Goal: Book appointment/travel/reservation

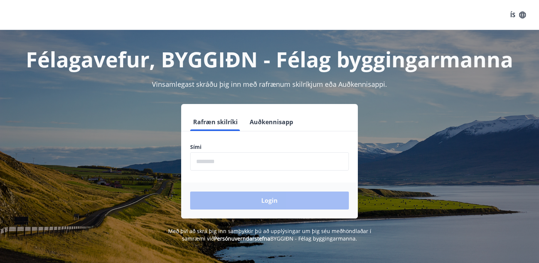
click at [227, 161] on input "phone" at bounding box center [269, 161] width 159 height 18
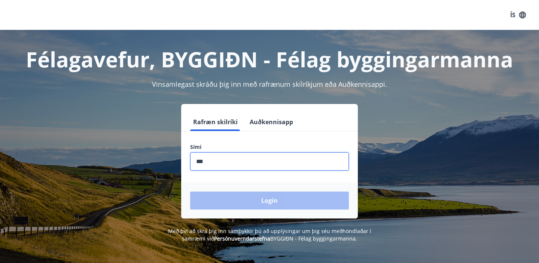
type input "********"
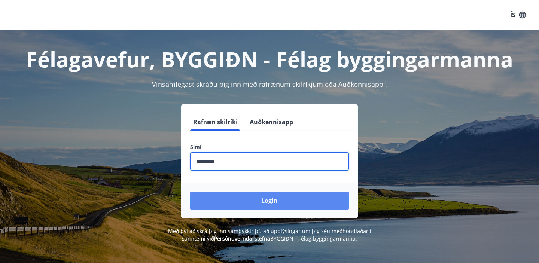
click at [241, 198] on button "Login" at bounding box center [269, 201] width 159 height 18
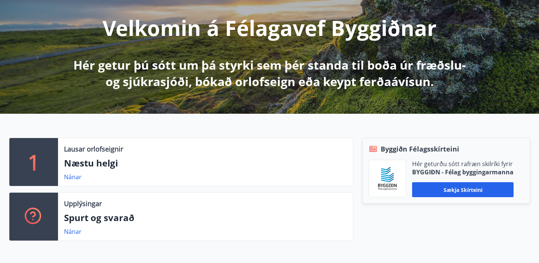
scroll to position [90, 0]
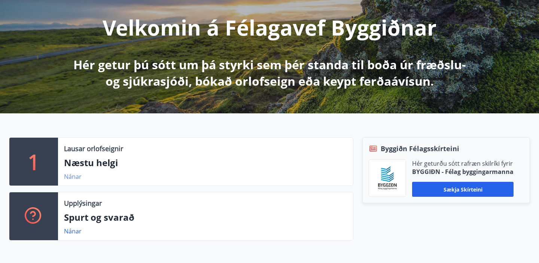
click at [72, 175] on link "Nánar" at bounding box center [73, 177] width 18 height 8
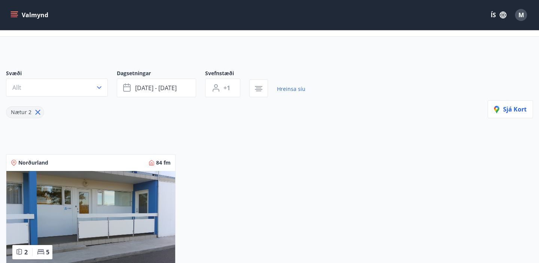
scroll to position [29, 0]
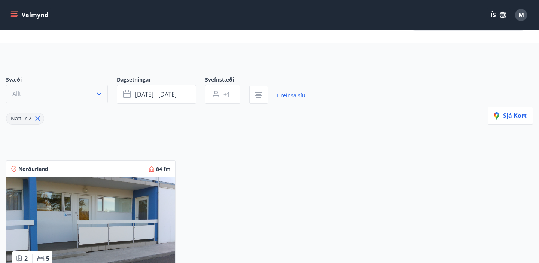
click at [96, 93] on icon "button" at bounding box center [98, 93] width 7 height 7
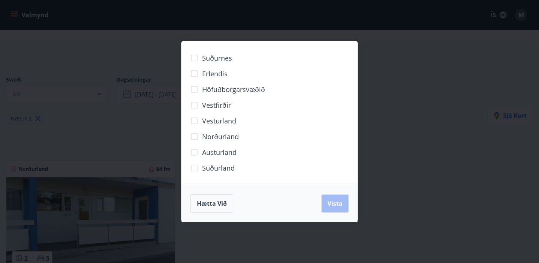
click at [40, 125] on div "Suðurnes Erlendis Höfuðborgarsvæðið Vestfirðir Vesturland Norðurland Austurland…" at bounding box center [269, 131] width 539 height 263
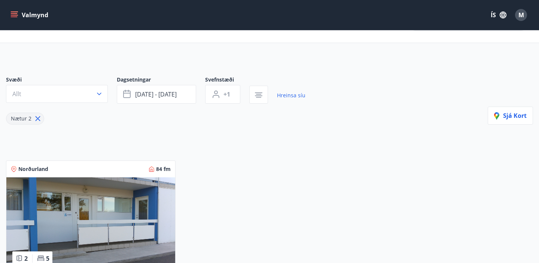
click at [36, 118] on icon at bounding box center [38, 118] width 5 height 5
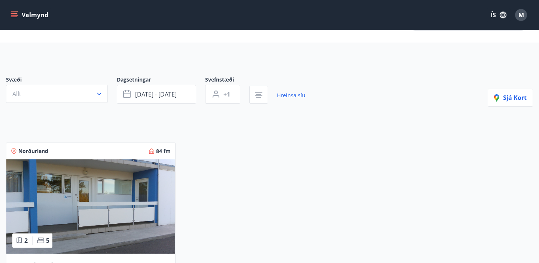
type input "*"
click at [97, 94] on icon "button" at bounding box center [98, 93] width 7 height 7
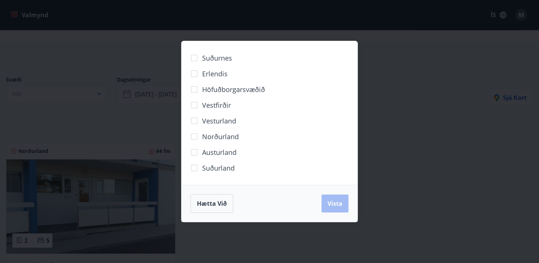
click at [218, 171] on span "Suðurland" at bounding box center [218, 168] width 33 height 10
click at [330, 207] on span "Vista" at bounding box center [335, 204] width 15 height 8
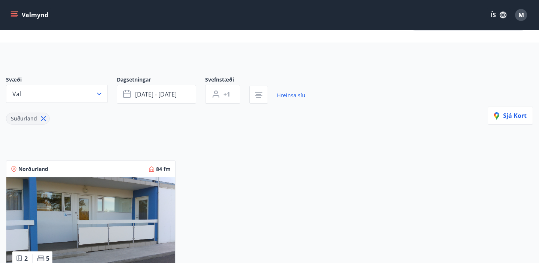
scroll to position [25, 0]
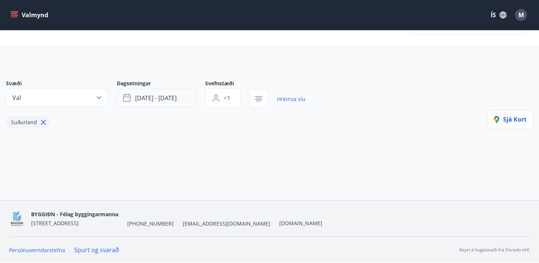
click at [176, 101] on span "sep 05 - sep 08" at bounding box center [156, 98] width 42 height 8
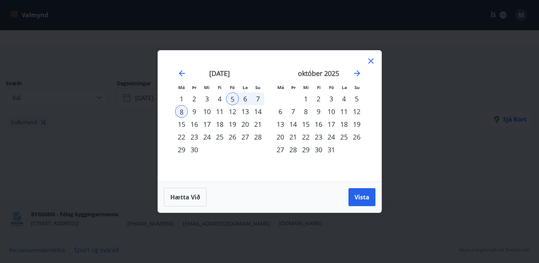
click at [233, 111] on div "12" at bounding box center [232, 111] width 13 height 13
click at [182, 125] on div "15" at bounding box center [181, 124] width 13 height 13
click at [367, 198] on span "Vista" at bounding box center [362, 197] width 15 height 8
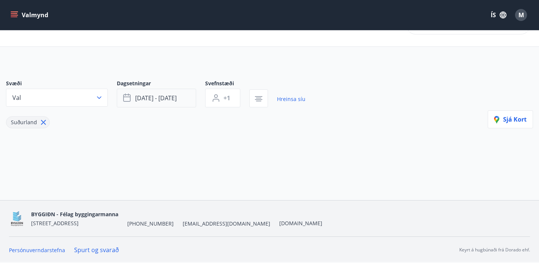
click at [174, 97] on span "sep 12 - sep 15" at bounding box center [156, 98] width 42 height 8
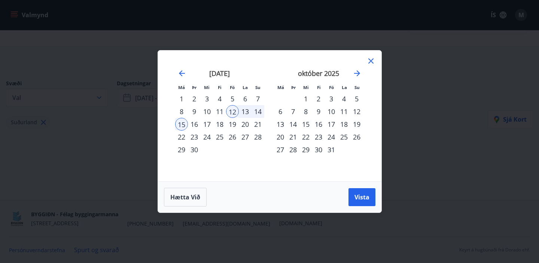
click at [233, 124] on div "19" at bounding box center [232, 124] width 13 height 13
click at [182, 136] on div "22" at bounding box center [181, 137] width 13 height 13
click at [372, 199] on button "Vista" at bounding box center [362, 197] width 27 height 18
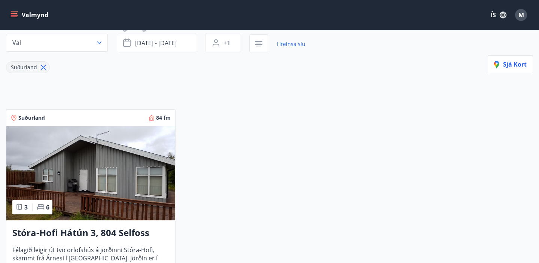
scroll to position [98, 0]
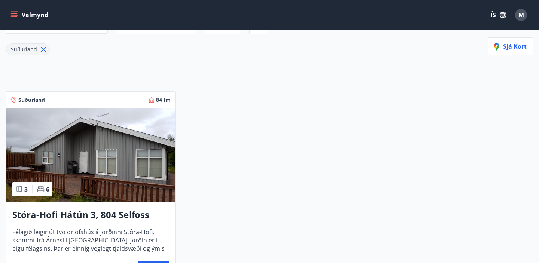
click at [101, 173] on img at bounding box center [90, 155] width 169 height 94
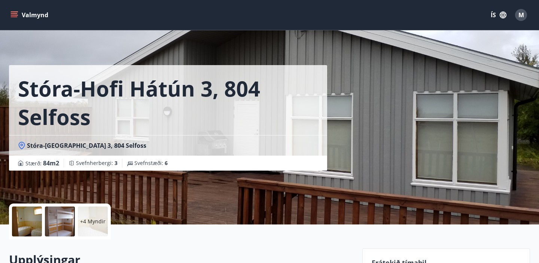
scroll to position [125, 0]
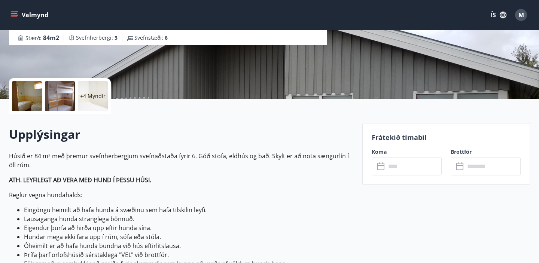
click at [88, 93] on p "+4 Myndir" at bounding box center [92, 95] width 25 height 7
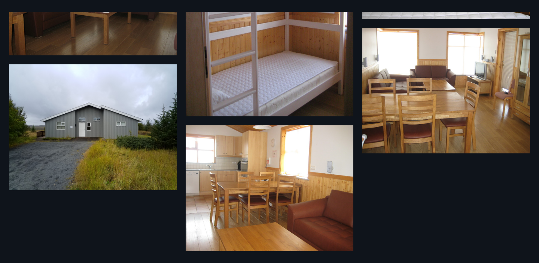
scroll to position [384, 0]
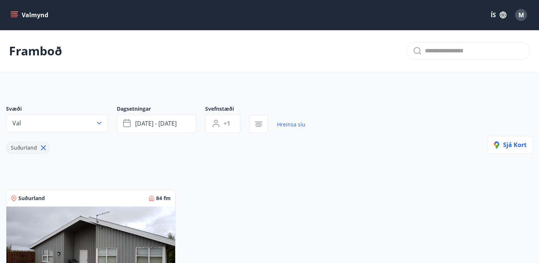
click at [15, 19] on button "Valmynd" at bounding box center [30, 14] width 42 height 13
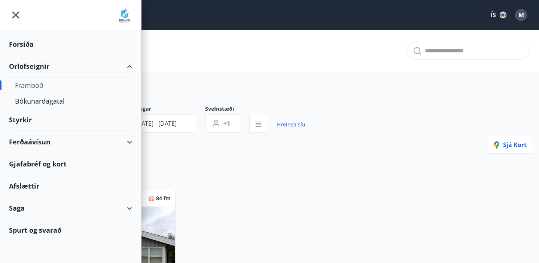
click at [36, 87] on div "Framboð" at bounding box center [70, 86] width 111 height 16
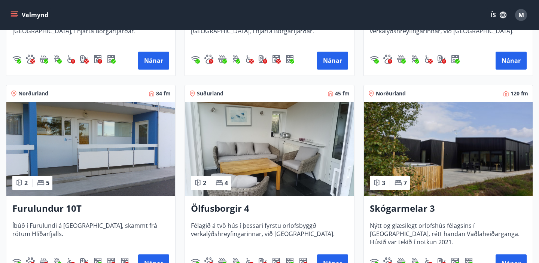
scroll to position [500, 0]
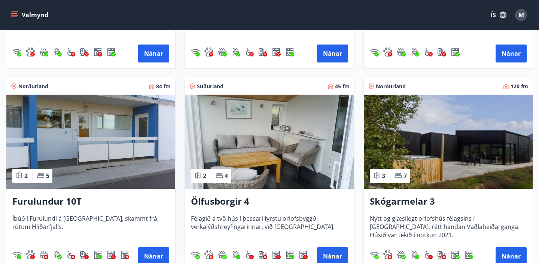
click at [277, 167] on img at bounding box center [269, 142] width 169 height 94
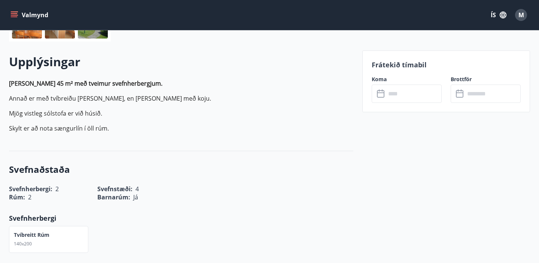
scroll to position [204, 0]
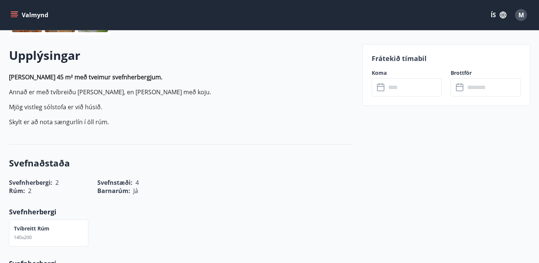
click at [394, 96] on input "text" at bounding box center [414, 87] width 56 height 18
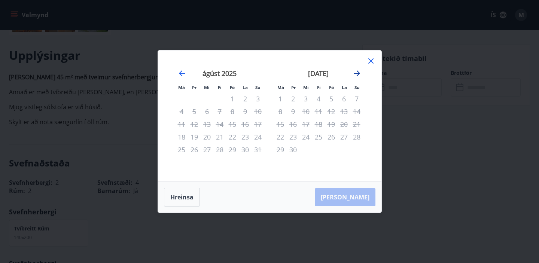
click at [359, 72] on icon "Move forward to switch to the next month." at bounding box center [357, 73] width 9 height 9
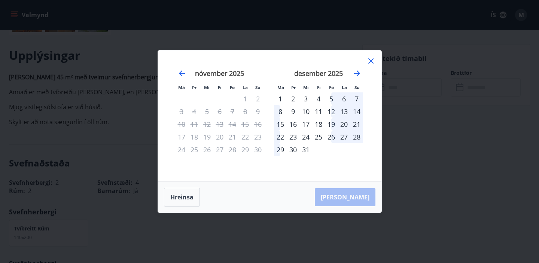
click at [372, 61] on icon at bounding box center [371, 61] width 9 height 9
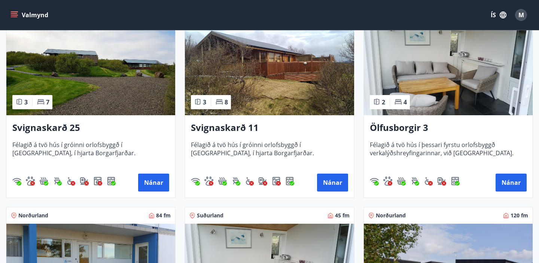
click at [440, 89] on img at bounding box center [448, 68] width 169 height 94
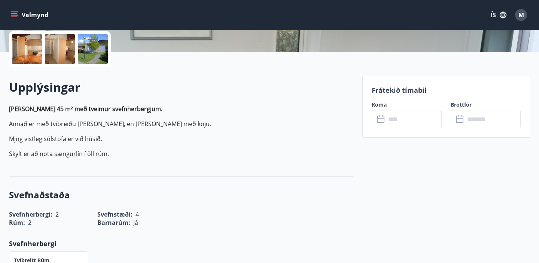
scroll to position [190, 0]
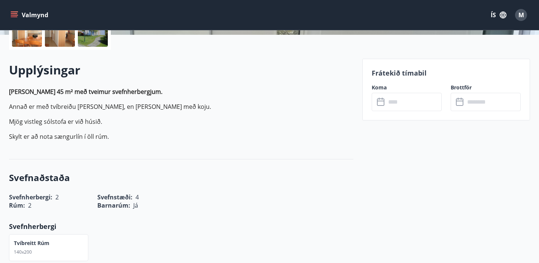
click at [412, 108] on input "text" at bounding box center [414, 102] width 56 height 18
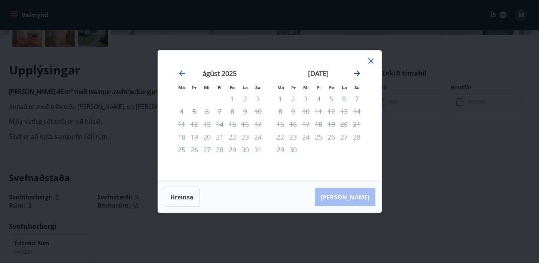
click at [358, 74] on icon "Move forward to switch to the next month." at bounding box center [357, 73] width 6 height 6
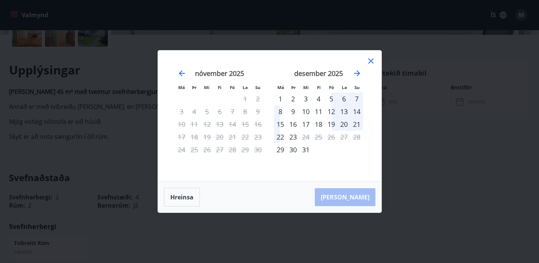
click at [369, 58] on icon at bounding box center [371, 61] width 9 height 9
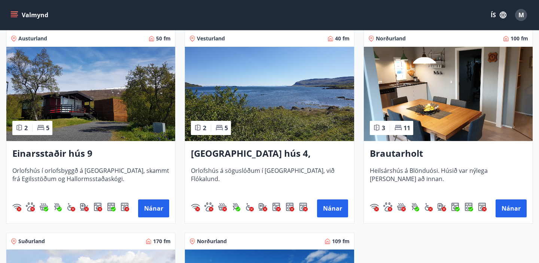
scroll to position [751, 0]
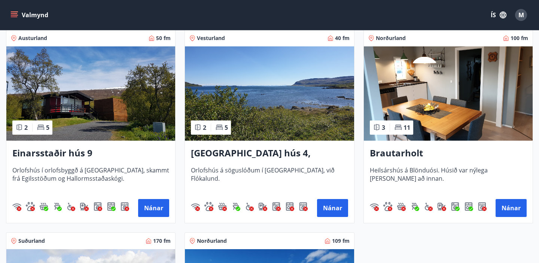
click at [275, 108] on img at bounding box center [269, 93] width 169 height 94
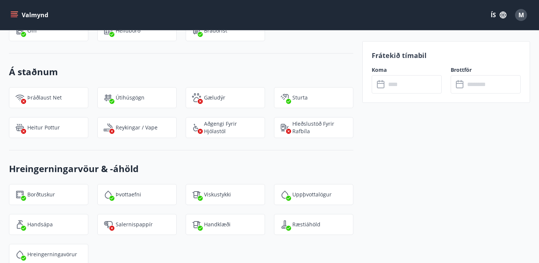
scroll to position [665, 0]
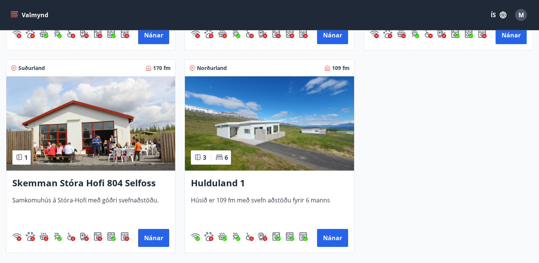
scroll to position [924, 0]
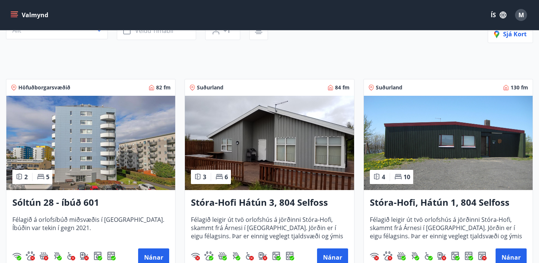
click at [296, 132] on img at bounding box center [269, 143] width 169 height 94
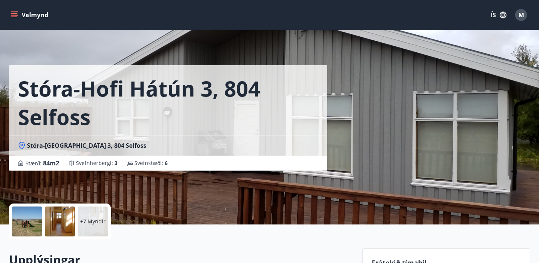
scroll to position [47, 0]
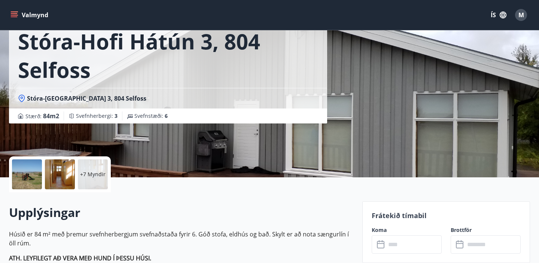
click at [83, 167] on div "+7 Myndir" at bounding box center [93, 175] width 30 height 30
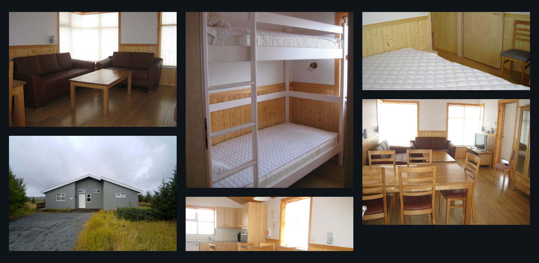
scroll to position [384, 0]
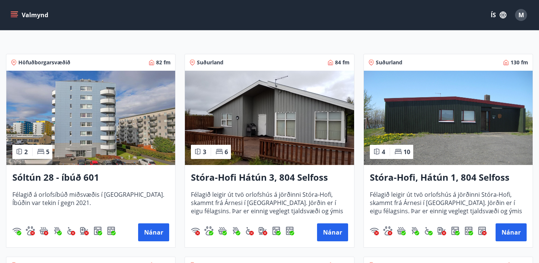
click at [278, 112] on img at bounding box center [269, 118] width 169 height 94
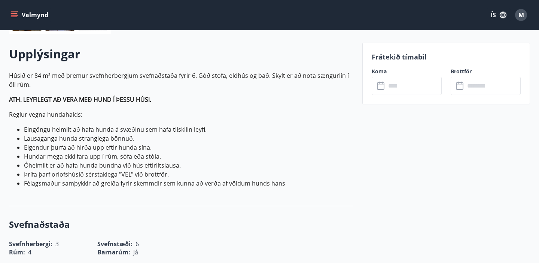
scroll to position [207, 0]
click at [389, 88] on input "text" at bounding box center [414, 85] width 56 height 18
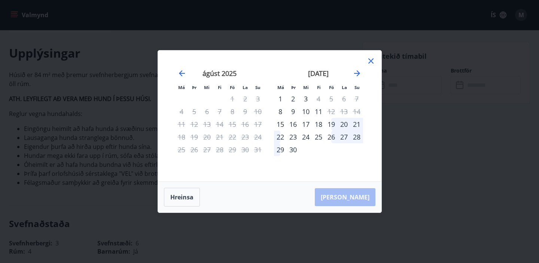
click at [371, 62] on icon at bounding box center [371, 61] width 9 height 9
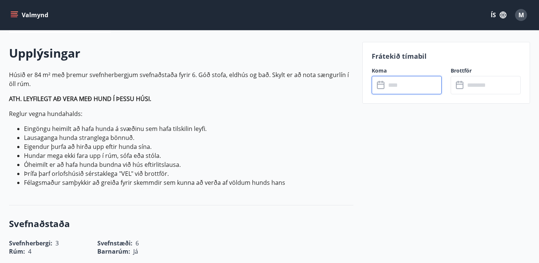
click at [401, 82] on input "text" at bounding box center [414, 85] width 56 height 18
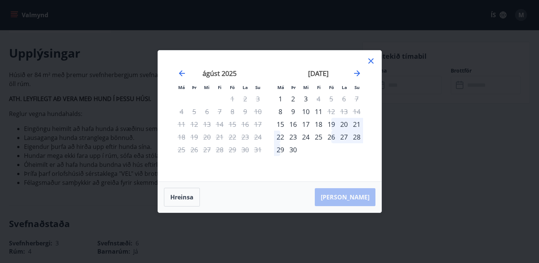
click at [411, 145] on div "Má Þr Mi Fi Fö La Su Má Þr Mi Fi Fö La Su júlí 2025 1 2 3 4 5 6 7 8 9 10 11 12 …" at bounding box center [269, 131] width 539 height 263
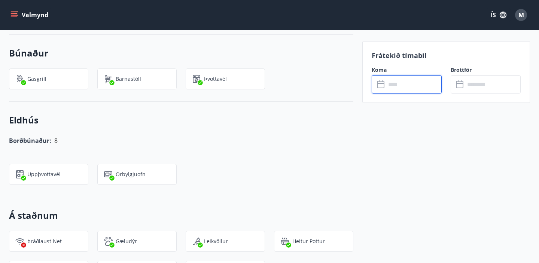
scroll to position [409, 0]
